Goal: Navigation & Orientation: Understand site structure

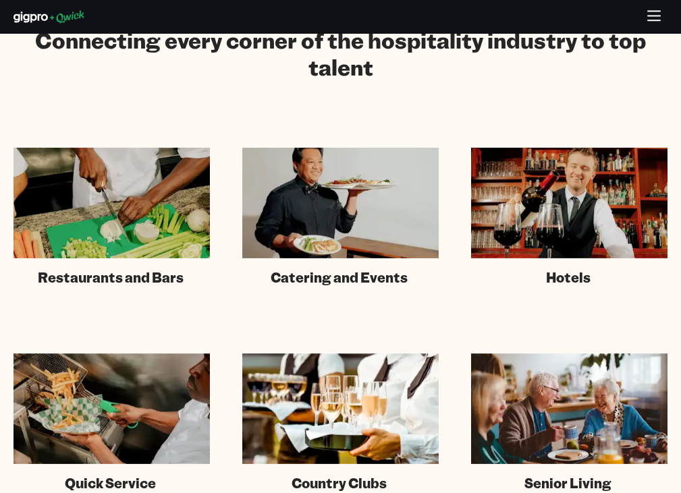
scroll to position [2617, 0]
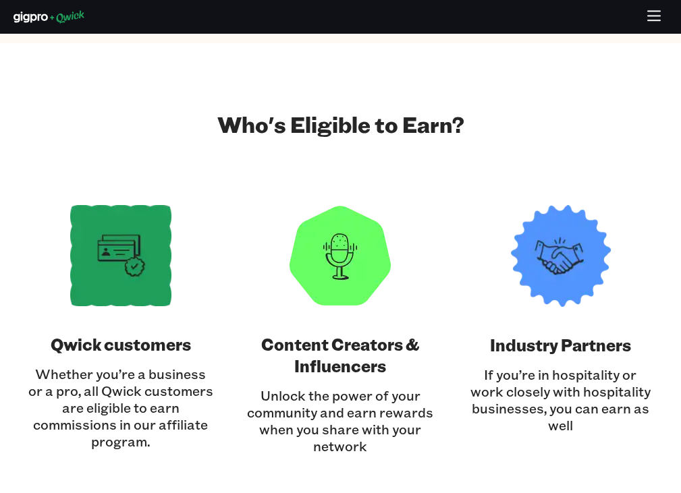
scroll to position [2039, 0]
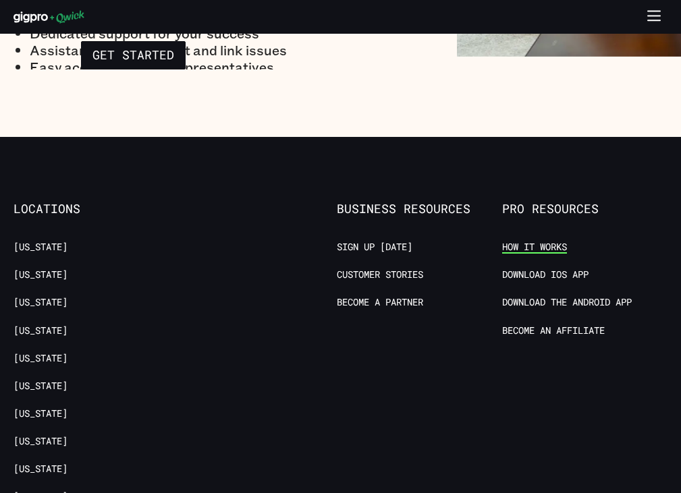
click at [524, 247] on link "How it Works" at bounding box center [534, 247] width 65 height 13
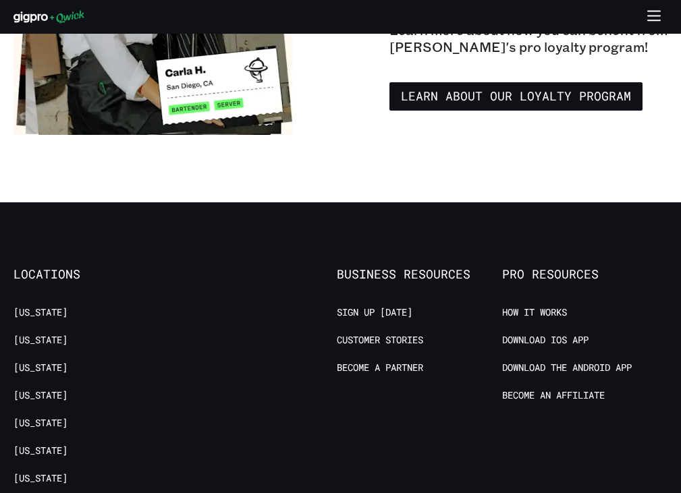
scroll to position [2613, 0]
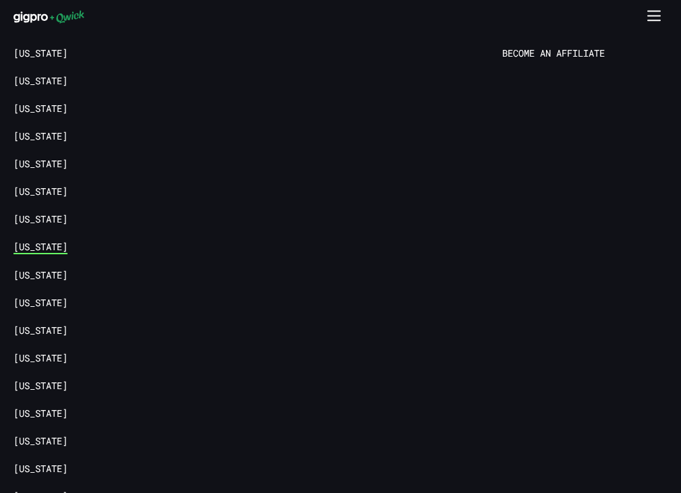
click at [28, 247] on link "[US_STATE]" at bounding box center [40, 247] width 54 height 13
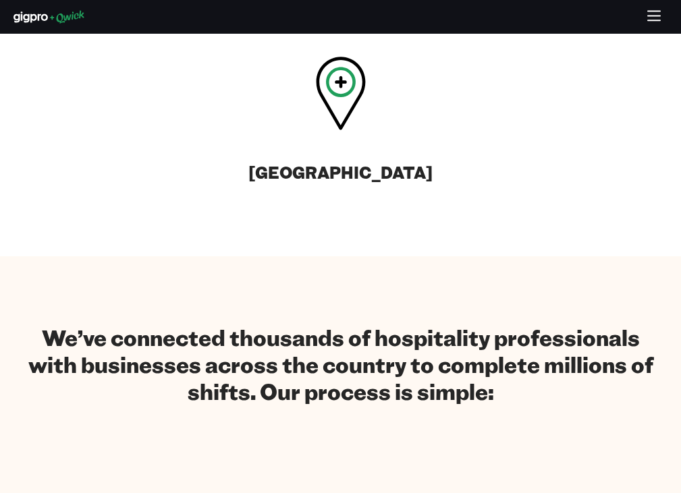
scroll to position [540, 0]
